Goal: Task Accomplishment & Management: Manage account settings

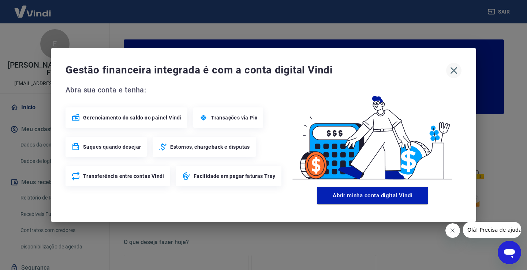
click at [454, 73] on icon "button" at bounding box center [454, 71] width 12 height 12
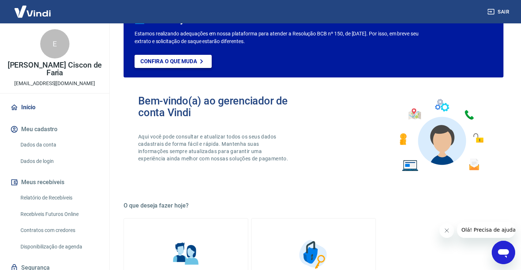
click at [189, 63] on p "Confira o que muda" at bounding box center [169, 61] width 57 height 7
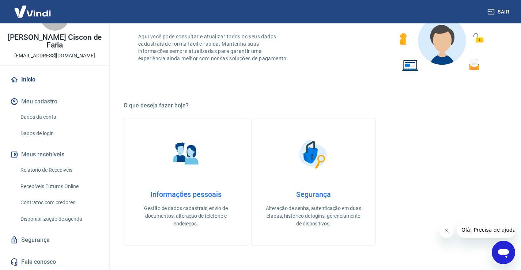
scroll to position [146, 0]
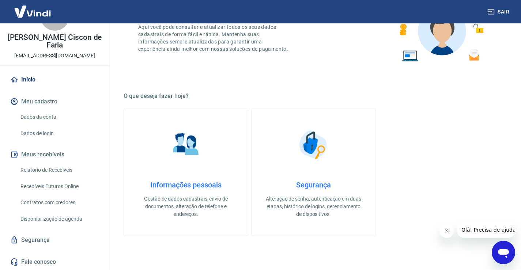
click at [65, 171] on link "Relatório de Recebíveis" at bounding box center [59, 170] width 83 height 15
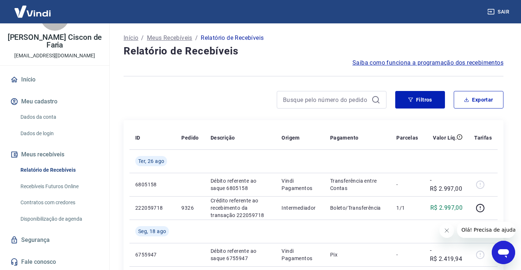
click at [65, 187] on link "Recebíveis Futuros Online" at bounding box center [59, 186] width 83 height 15
